Goal: Information Seeking & Learning: Check status

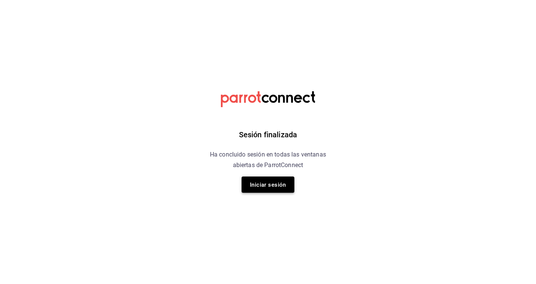
click at [278, 185] on font "Iniciar sesión" at bounding box center [268, 184] width 36 height 7
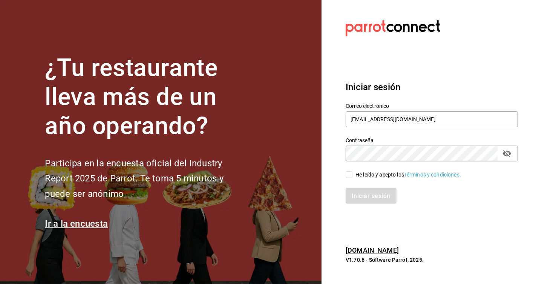
click at [352, 176] on input "He leído y acepto los Términos y condiciones." at bounding box center [349, 174] width 7 height 7
checkbox input "true"
click at [368, 196] on font "Iniciar sesión" at bounding box center [371, 195] width 38 height 7
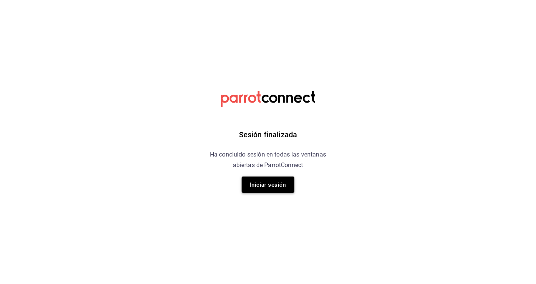
click at [269, 182] on font "Iniciar sesión" at bounding box center [268, 184] width 36 height 7
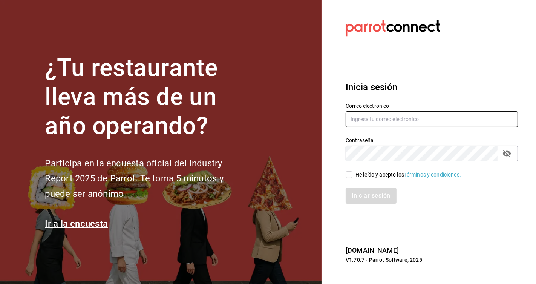
type input "[EMAIL_ADDRESS][DOMAIN_NAME]"
click at [350, 176] on input "He leído y acepto los Términos y condiciones." at bounding box center [349, 174] width 7 height 7
checkbox input "true"
click at [373, 197] on font "Iniciar sesión" at bounding box center [371, 195] width 38 height 7
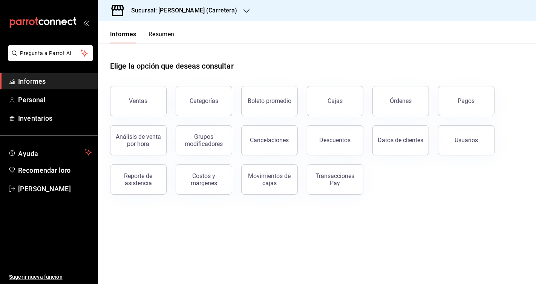
click at [198, 15] on div "Sucursal: Don Macizo (Carretera)" at bounding box center [178, 10] width 148 height 21
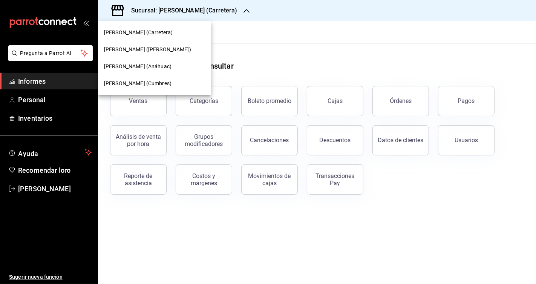
click at [156, 86] on font "Don Macizo (Cumbres)" at bounding box center [137, 83] width 67 height 6
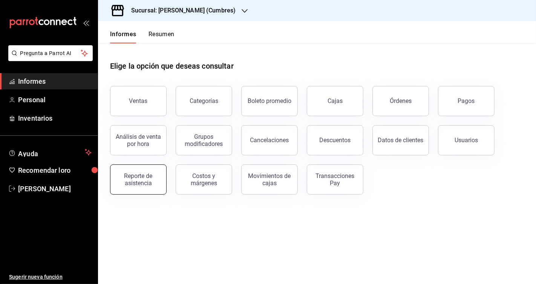
click at [145, 177] on font "Reporte de asistencia" at bounding box center [138, 179] width 28 height 14
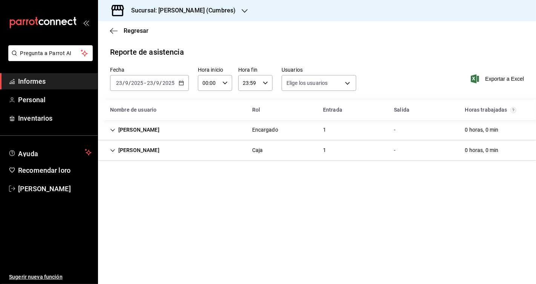
click at [153, 147] on div "Graciela Garcia" at bounding box center [134, 150] width 61 height 14
